Goal: Information Seeking & Learning: Learn about a topic

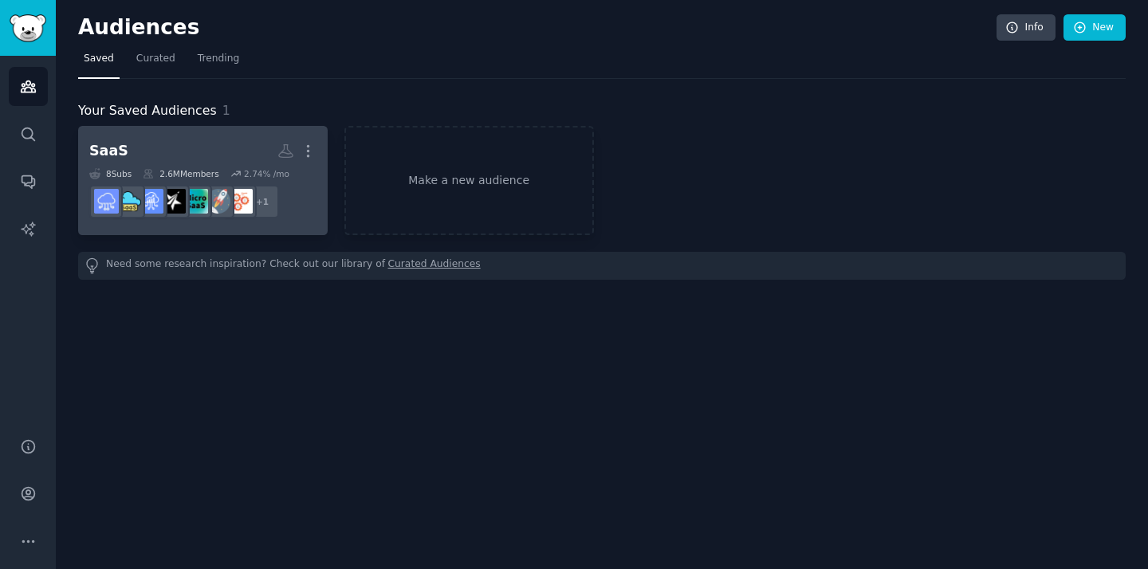
click at [247, 144] on h2 "SaaS More" at bounding box center [202, 151] width 227 height 28
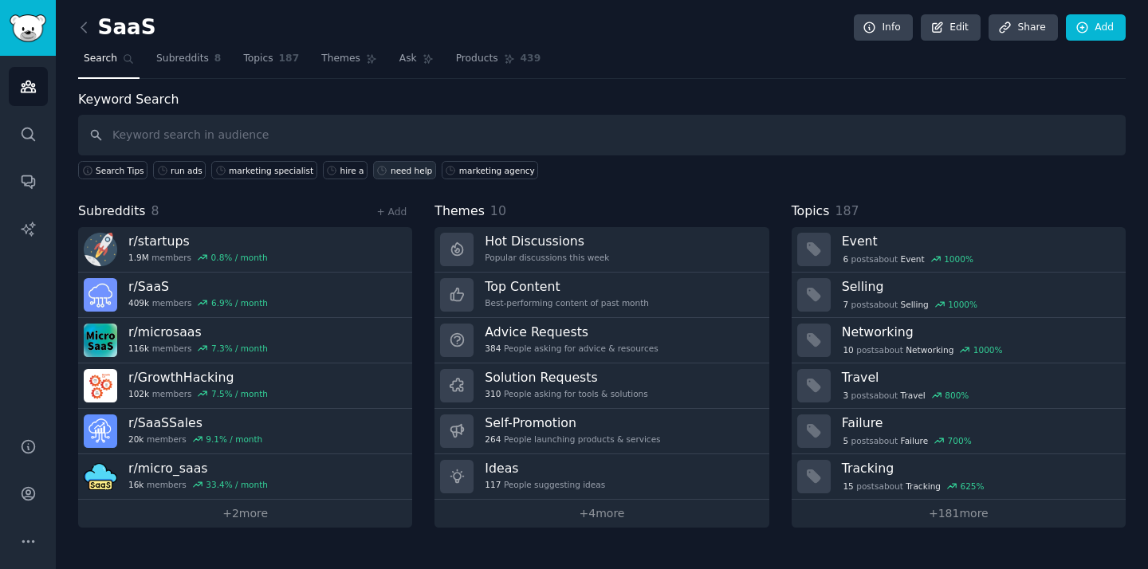
click at [391, 172] on div "need help" at bounding box center [411, 170] width 41 height 11
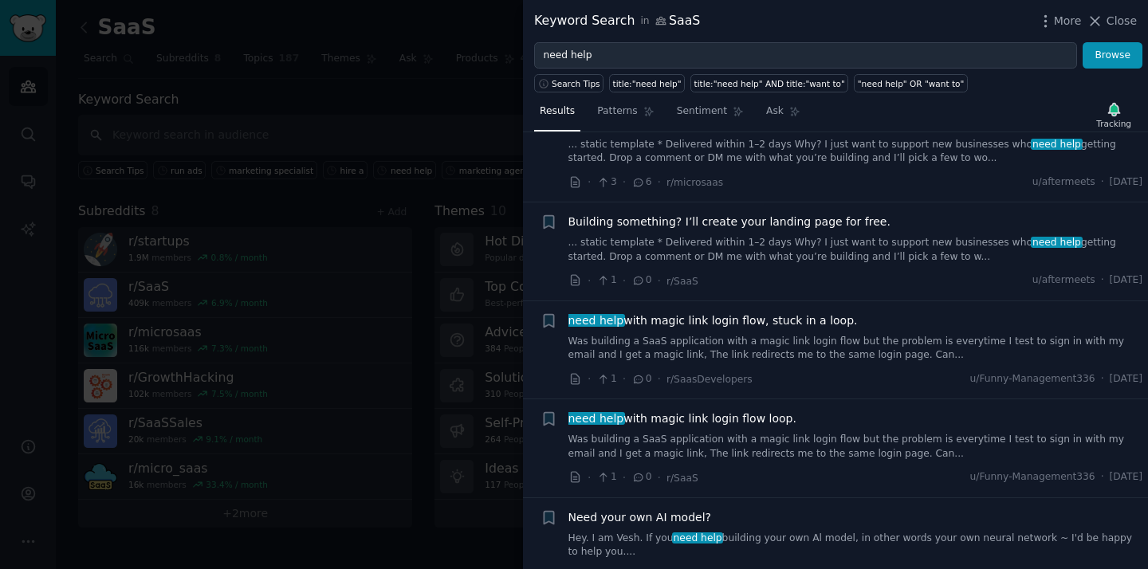
scroll to position [859, 0]
click at [459, 101] on div at bounding box center [574, 284] width 1148 height 569
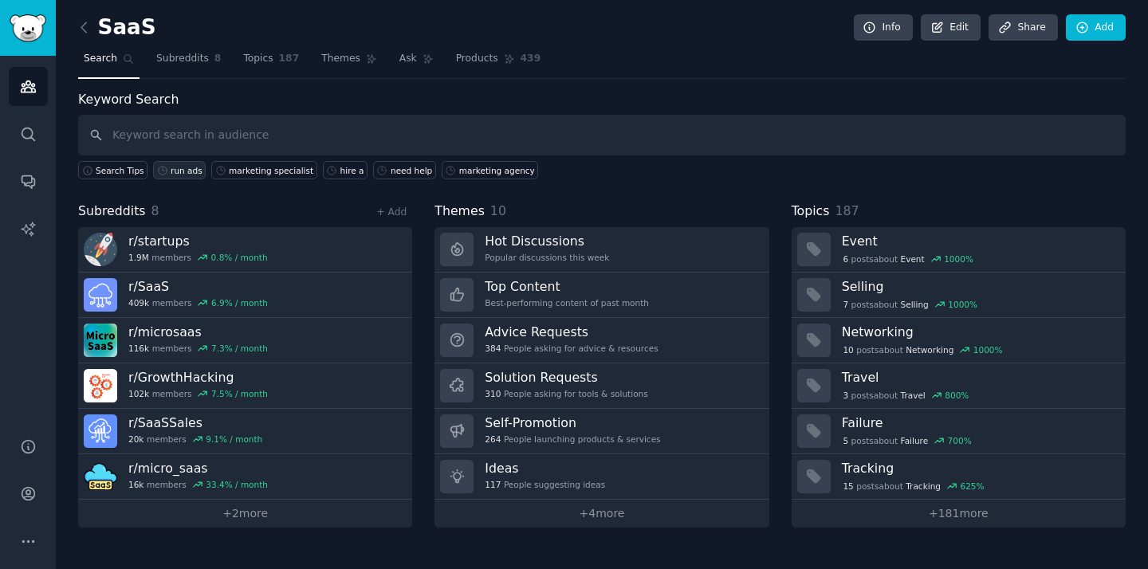
click at [180, 174] on div "run ads" at bounding box center [187, 170] width 32 height 11
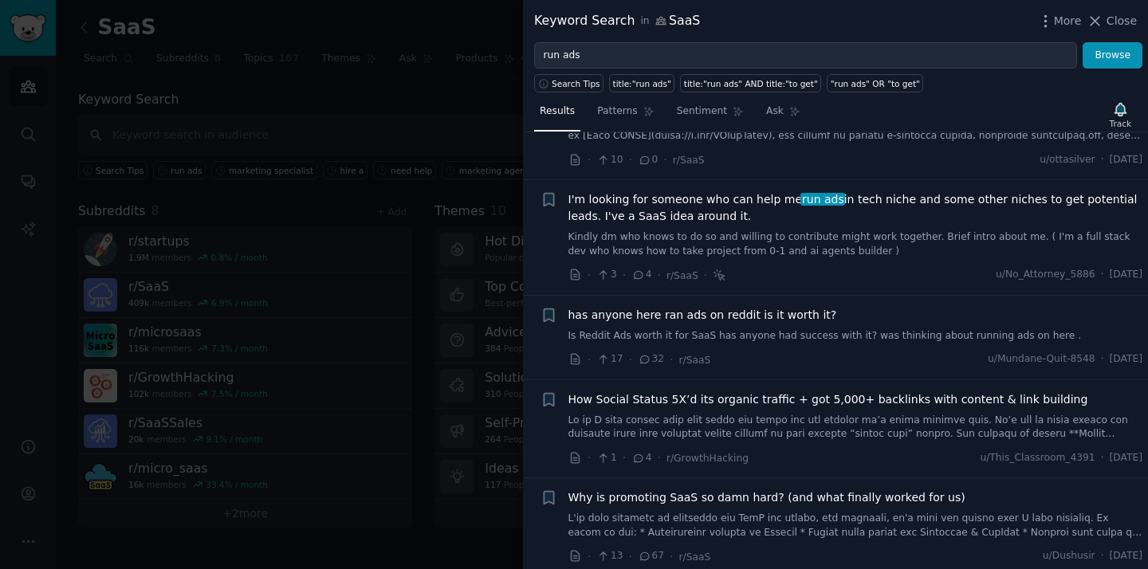
scroll to position [692, 0]
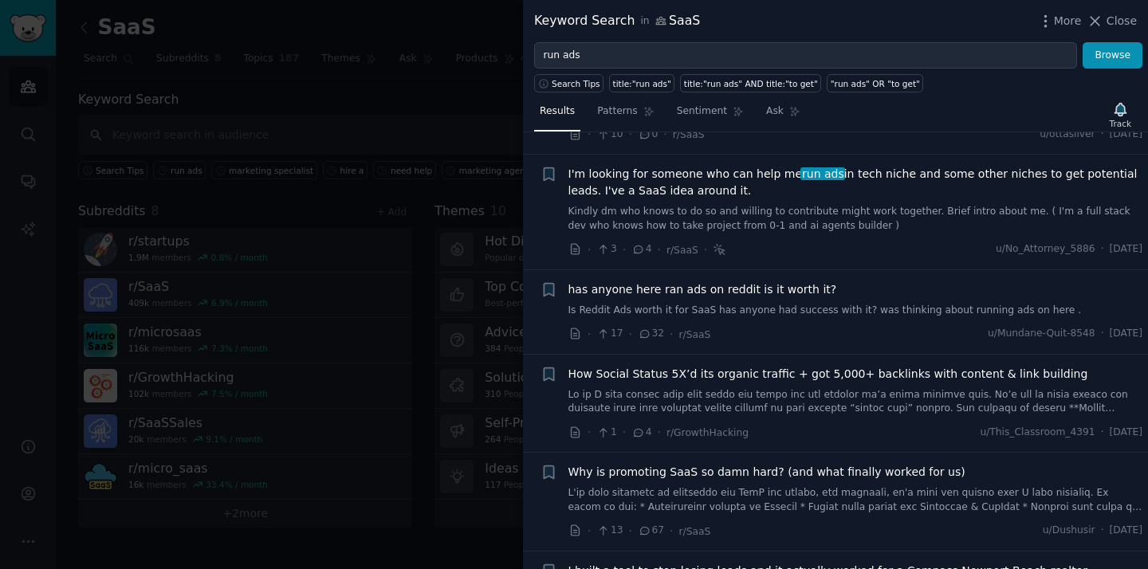
click at [477, 122] on div at bounding box center [574, 284] width 1148 height 569
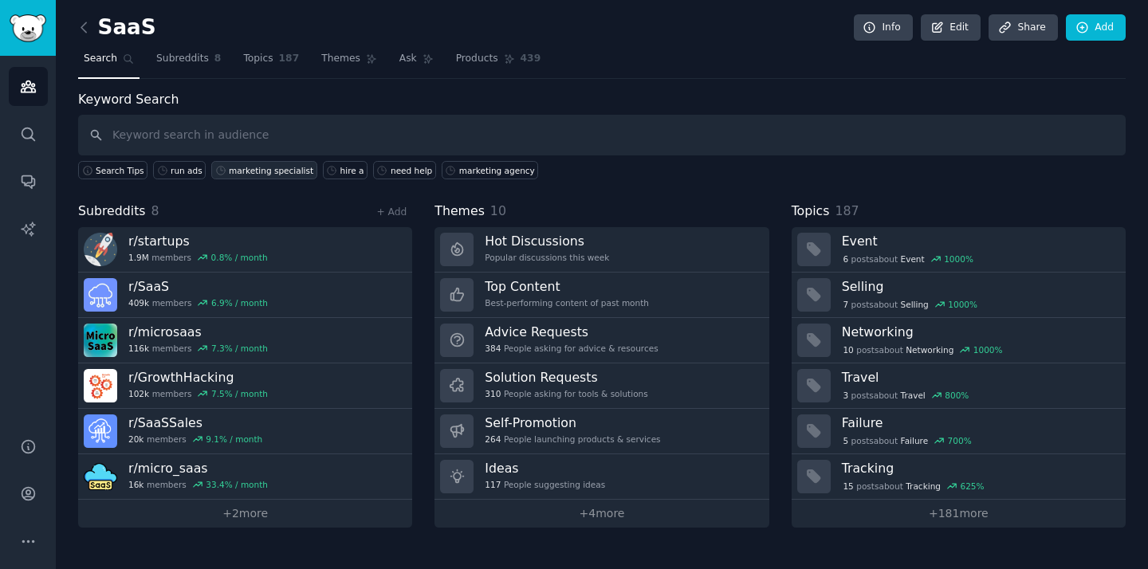
click at [274, 170] on div "marketing specialist" at bounding box center [271, 170] width 85 height 11
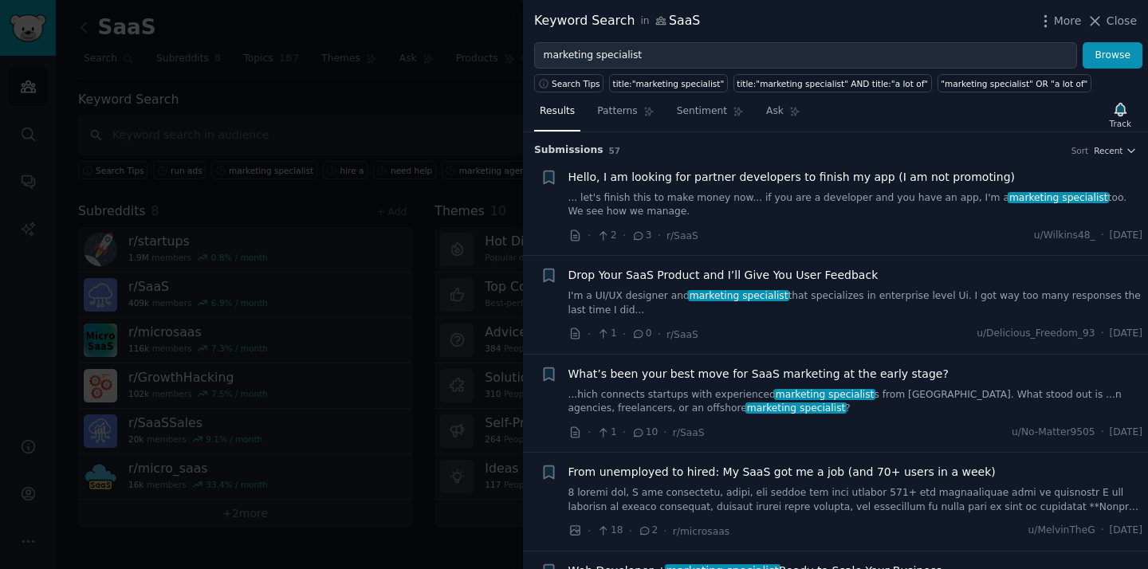
click at [366, 118] on div at bounding box center [574, 284] width 1148 height 569
